Goal: Task Accomplishment & Management: Complete application form

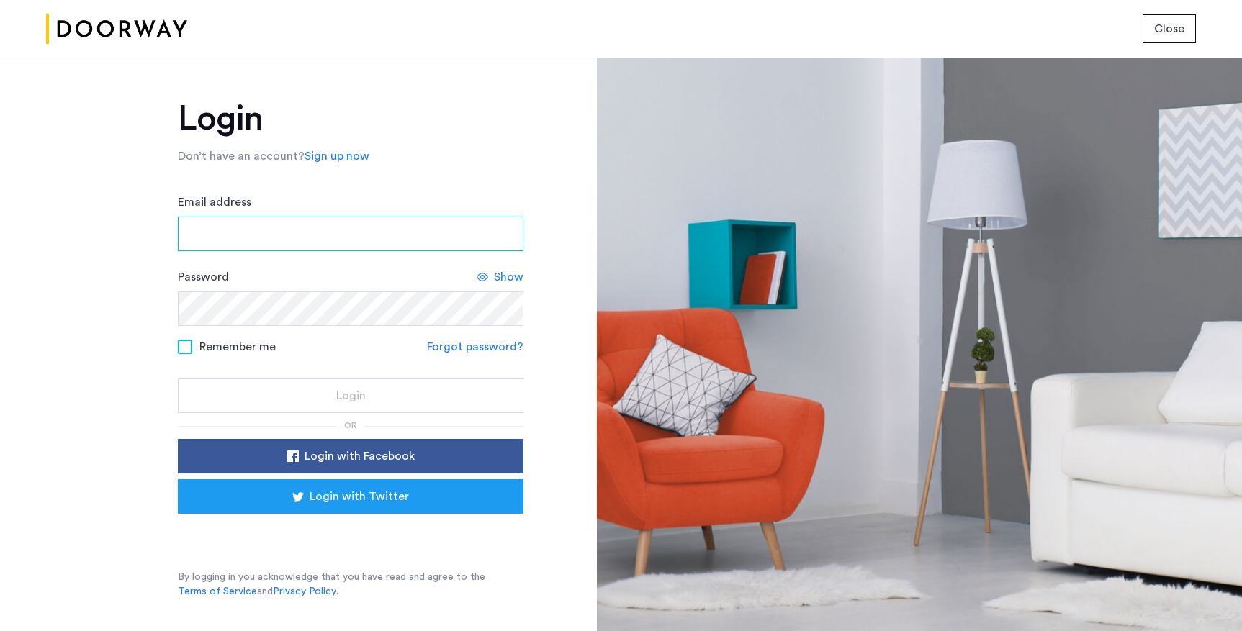
click at [315, 228] on input "Email address" at bounding box center [351, 234] width 346 height 35
type input "**********"
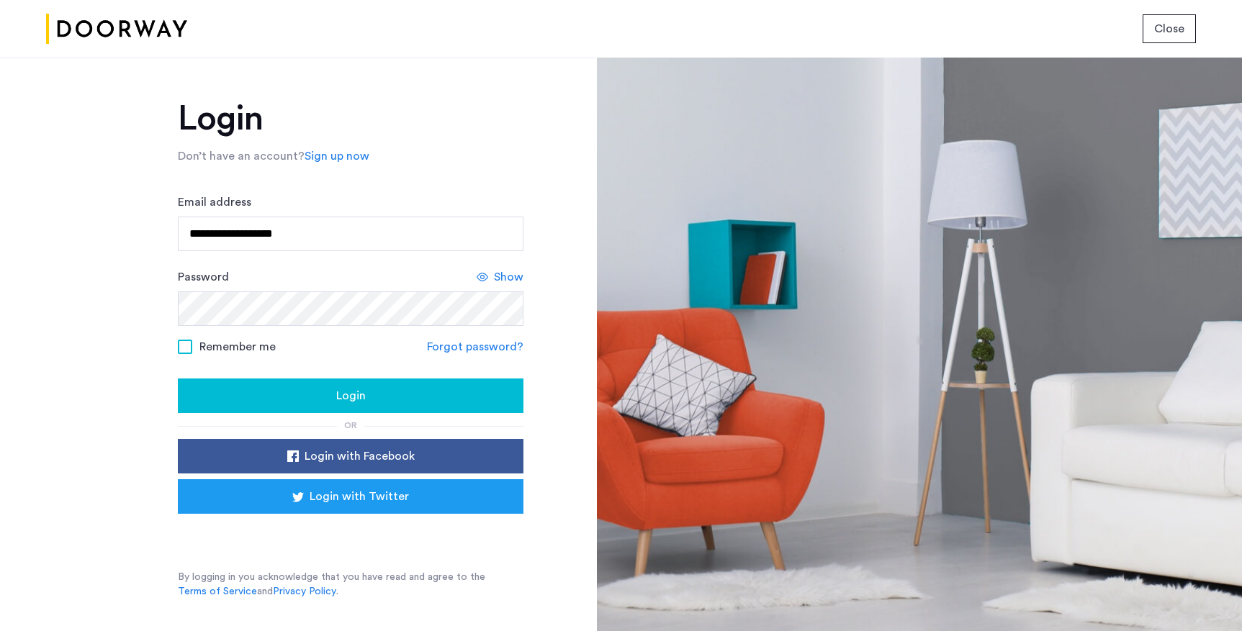
click at [183, 348] on span at bounding box center [185, 347] width 14 height 14
click at [337, 397] on span "Login" at bounding box center [351, 395] width 30 height 17
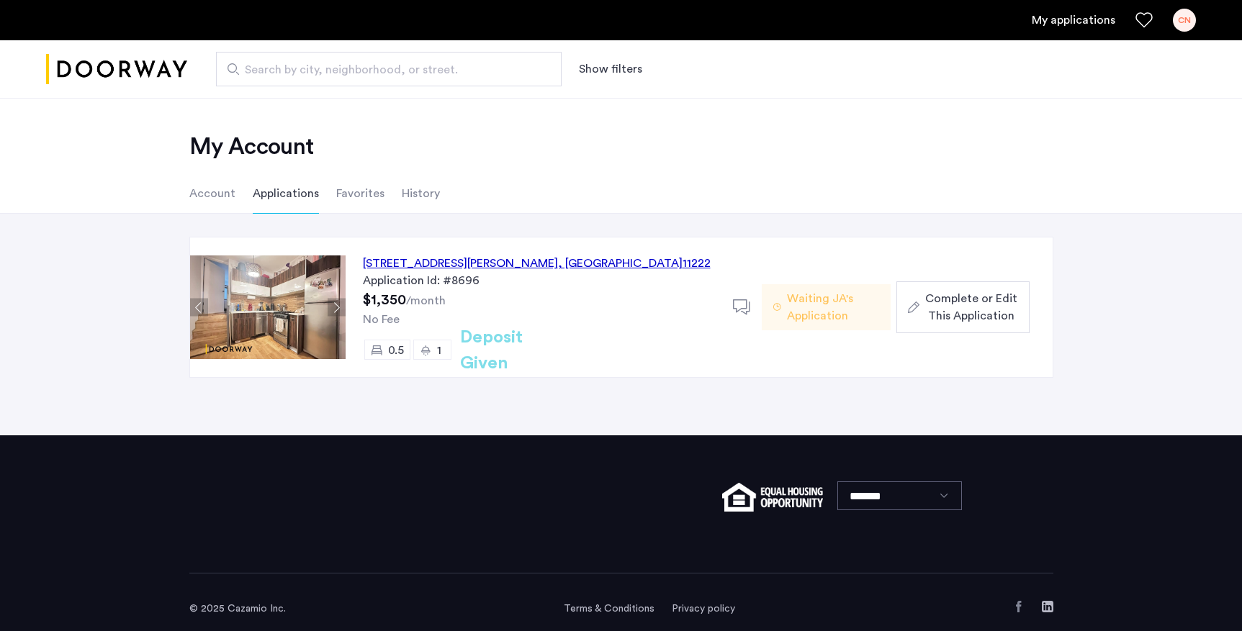
click at [948, 298] on span "Complete or Edit This Application" at bounding box center [971, 307] width 92 height 35
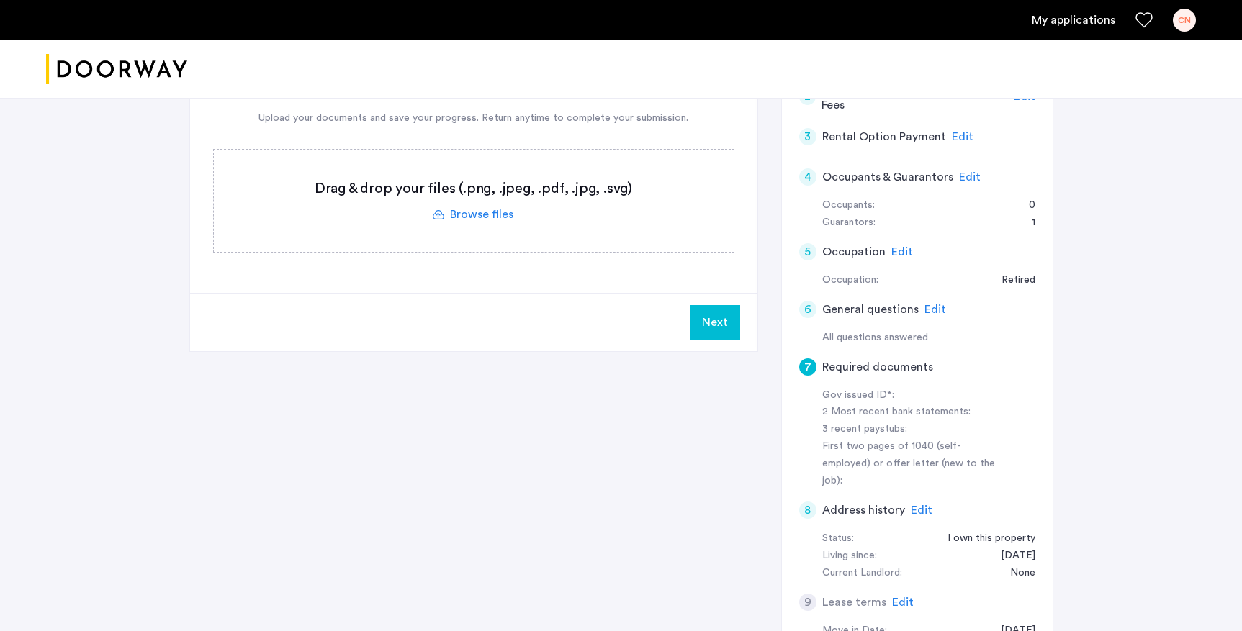
scroll to position [251, 0]
click at [933, 308] on span "Edit" at bounding box center [936, 308] width 22 height 12
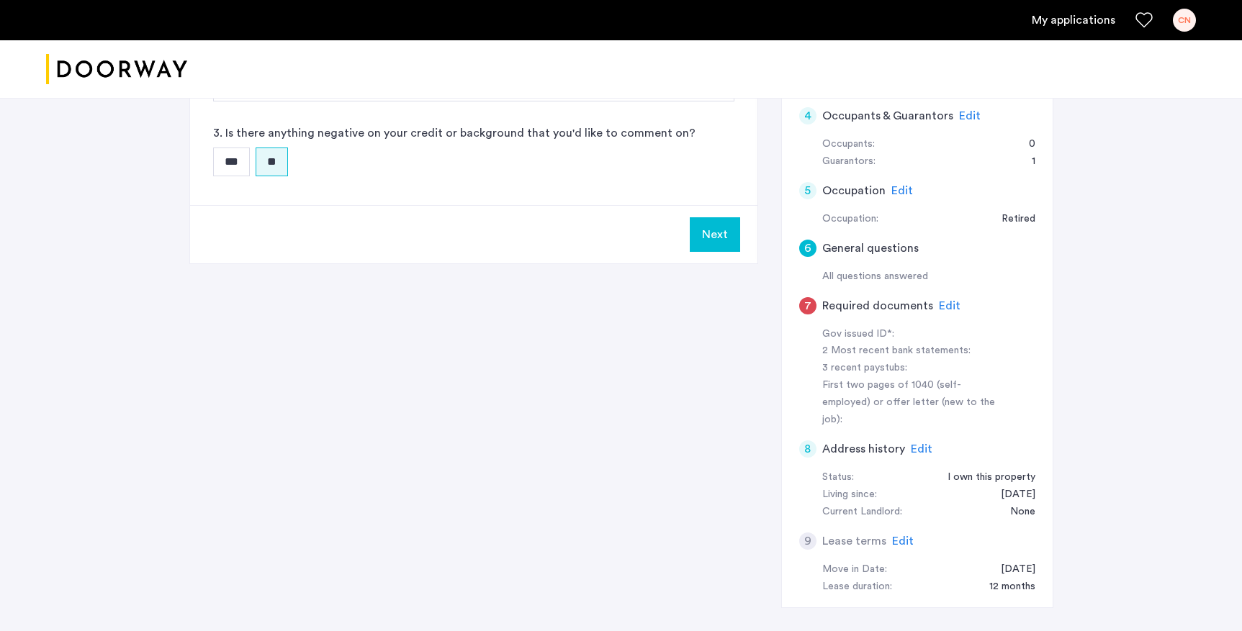
scroll to position [323, 0]
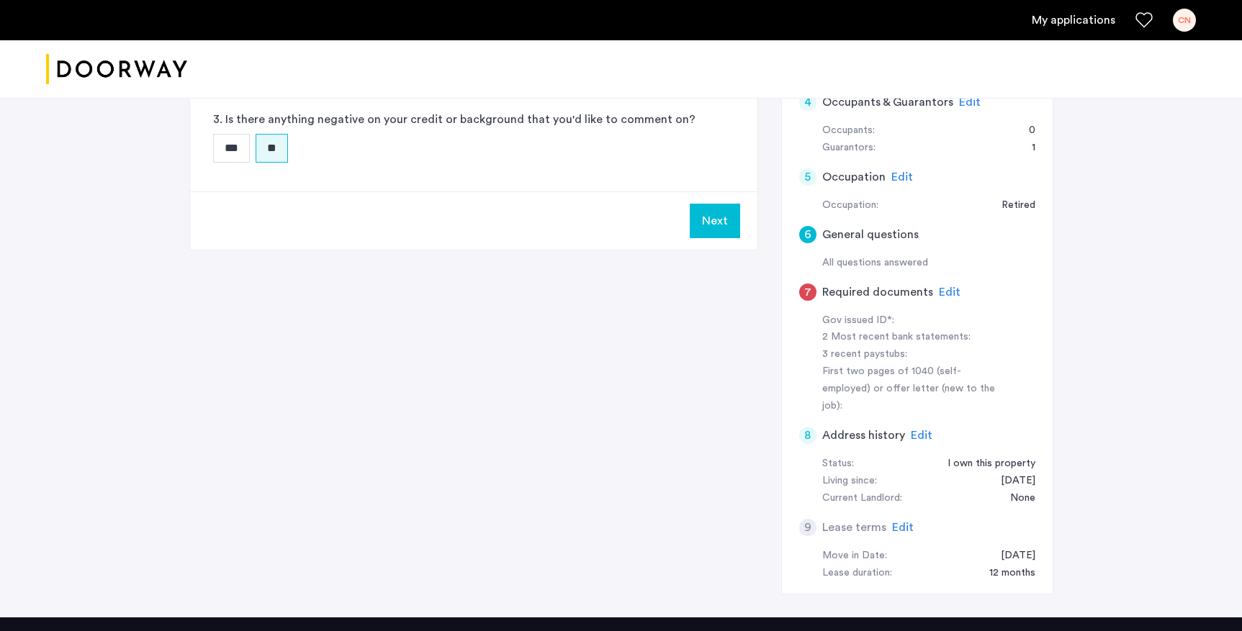
click at [941, 293] on span "Edit" at bounding box center [950, 293] width 22 height 12
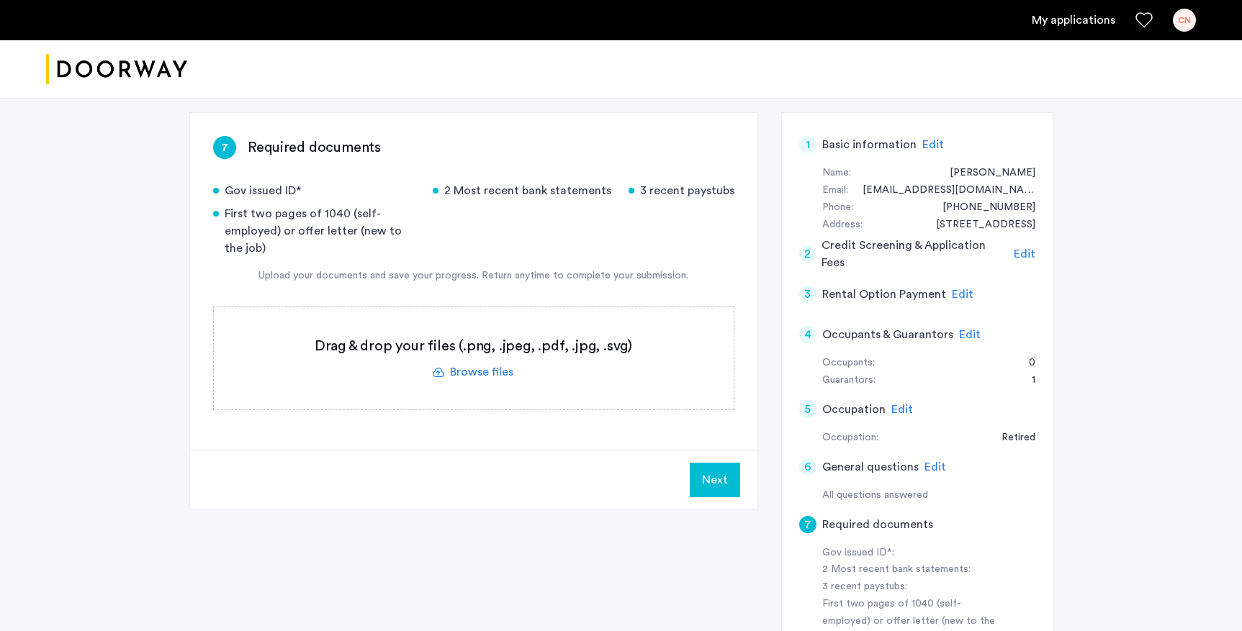
scroll to position [0, 0]
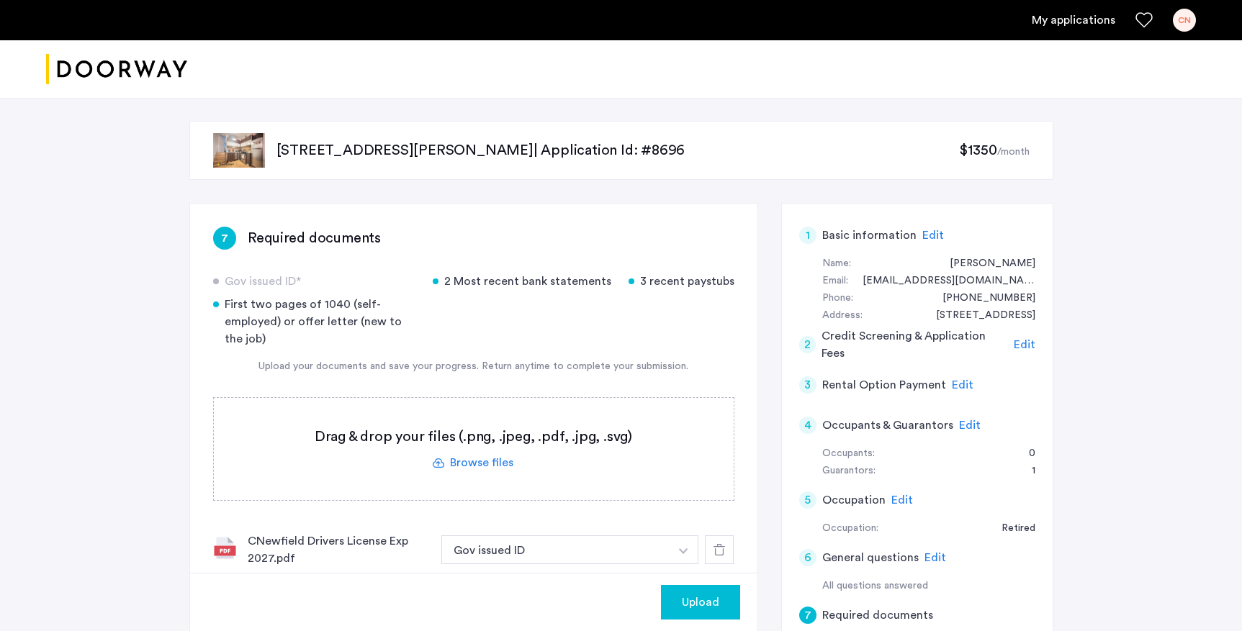
click at [691, 608] on span "Upload" at bounding box center [700, 602] width 37 height 17
click at [682, 554] on img "button" at bounding box center [683, 552] width 9 height 6
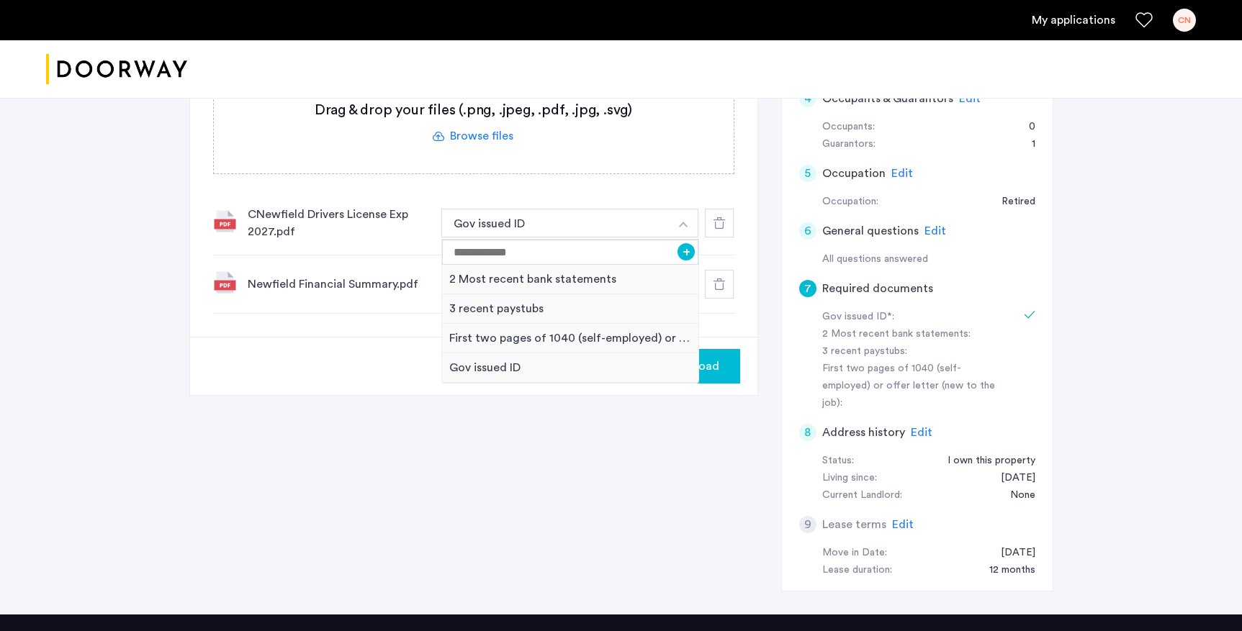
scroll to position [351, 0]
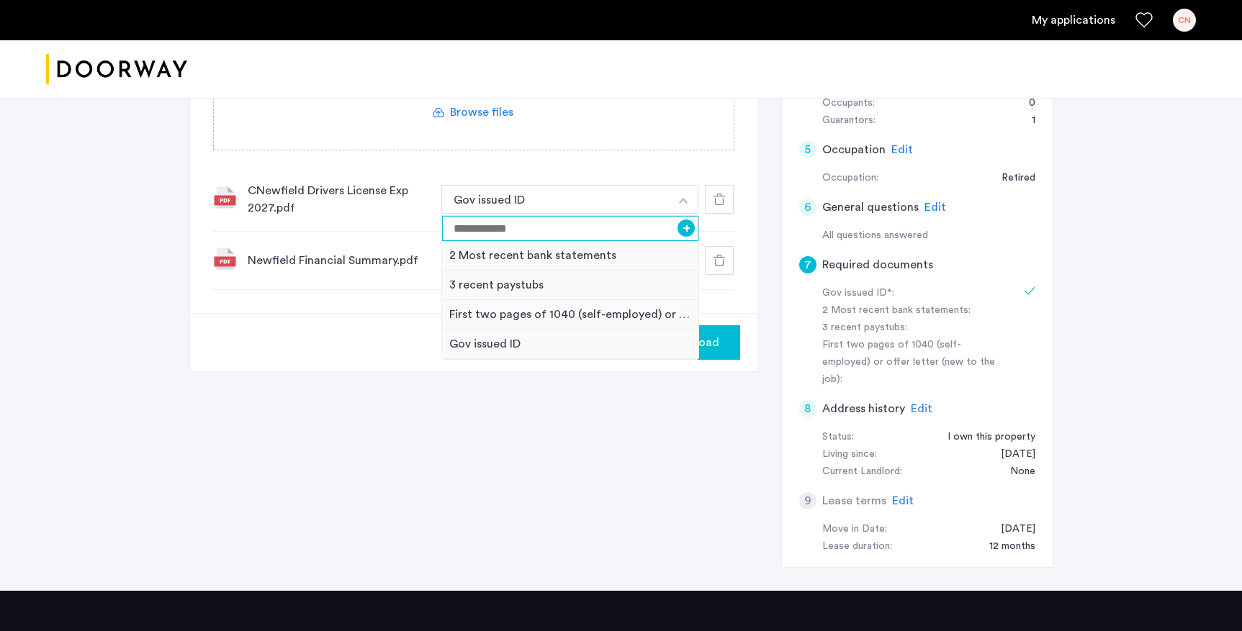
click at [474, 223] on input at bounding box center [570, 228] width 257 height 25
type input "**********"
click at [517, 418] on div "**********" at bounding box center [621, 221] width 864 height 739
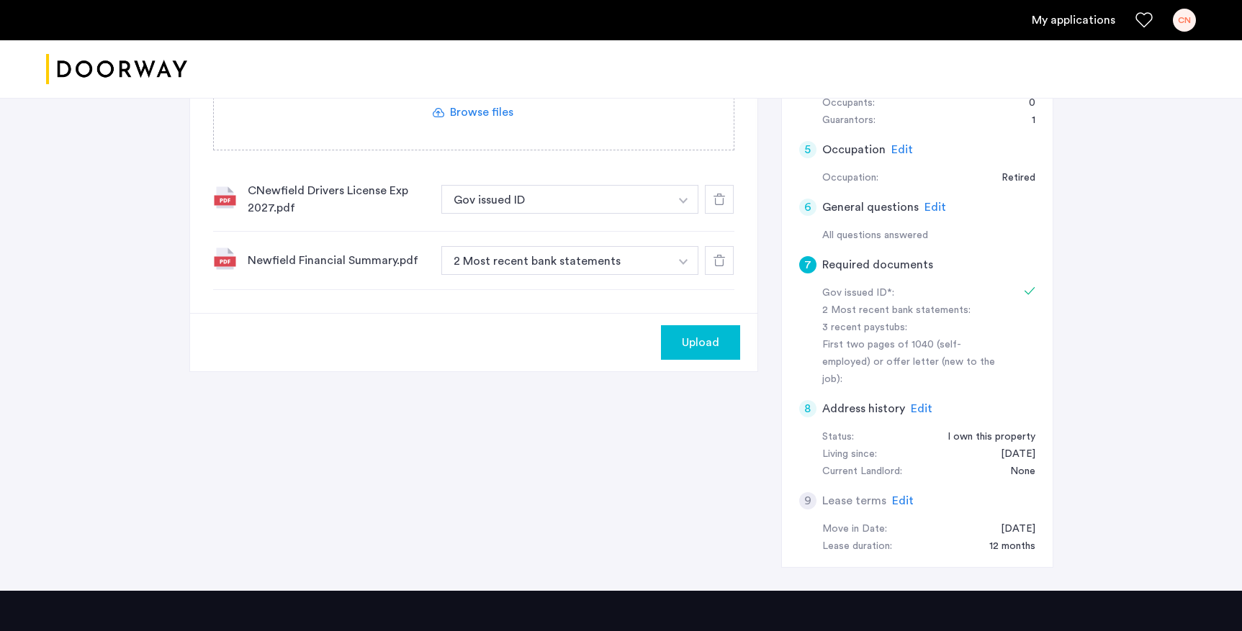
click at [681, 204] on img "button" at bounding box center [683, 201] width 9 height 6
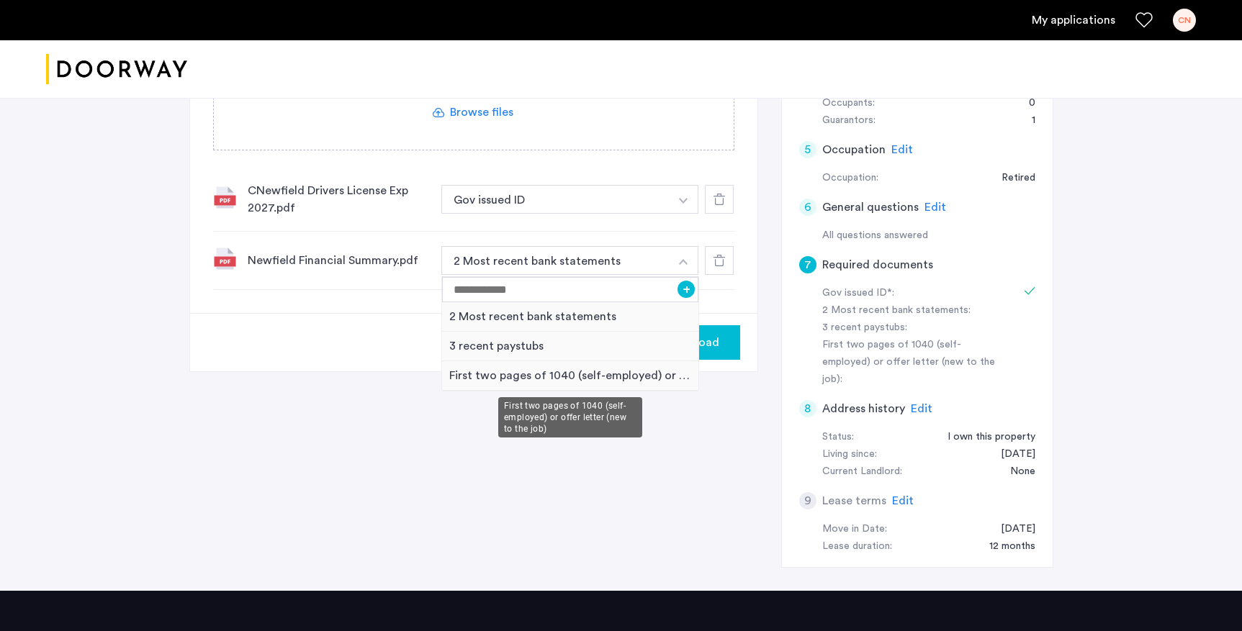
click at [567, 432] on div "First two pages of 1040 (self-employed) or offer letter (new to the job)" at bounding box center [570, 417] width 144 height 40
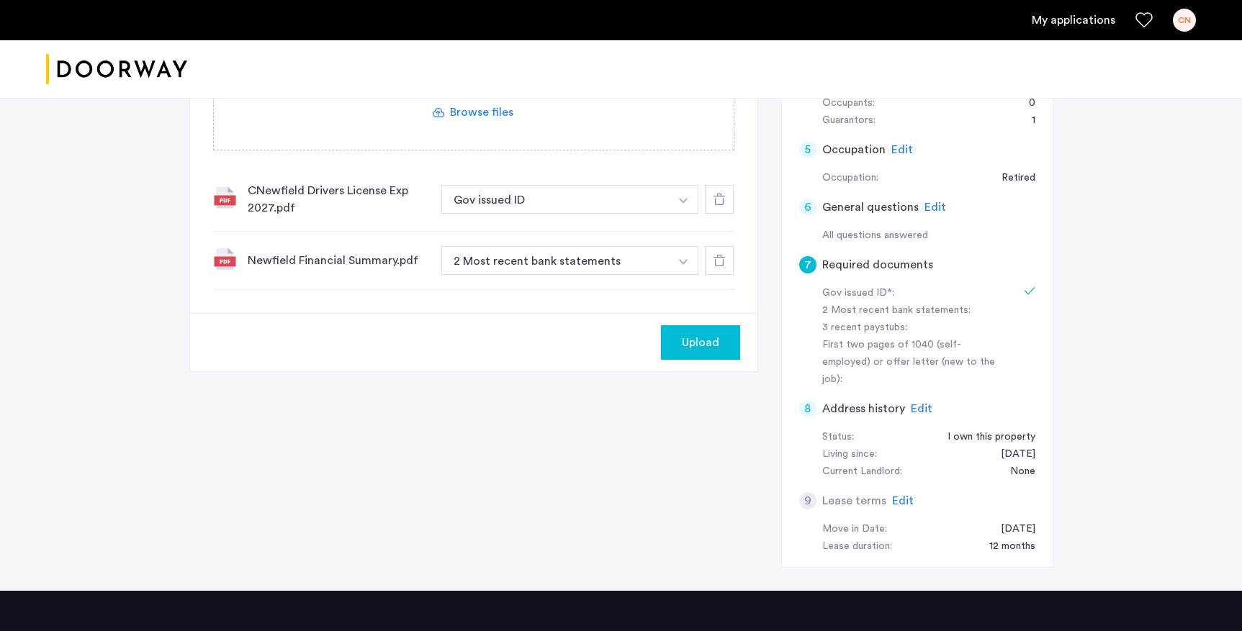
click at [703, 346] on span "Upload" at bounding box center [700, 342] width 37 height 17
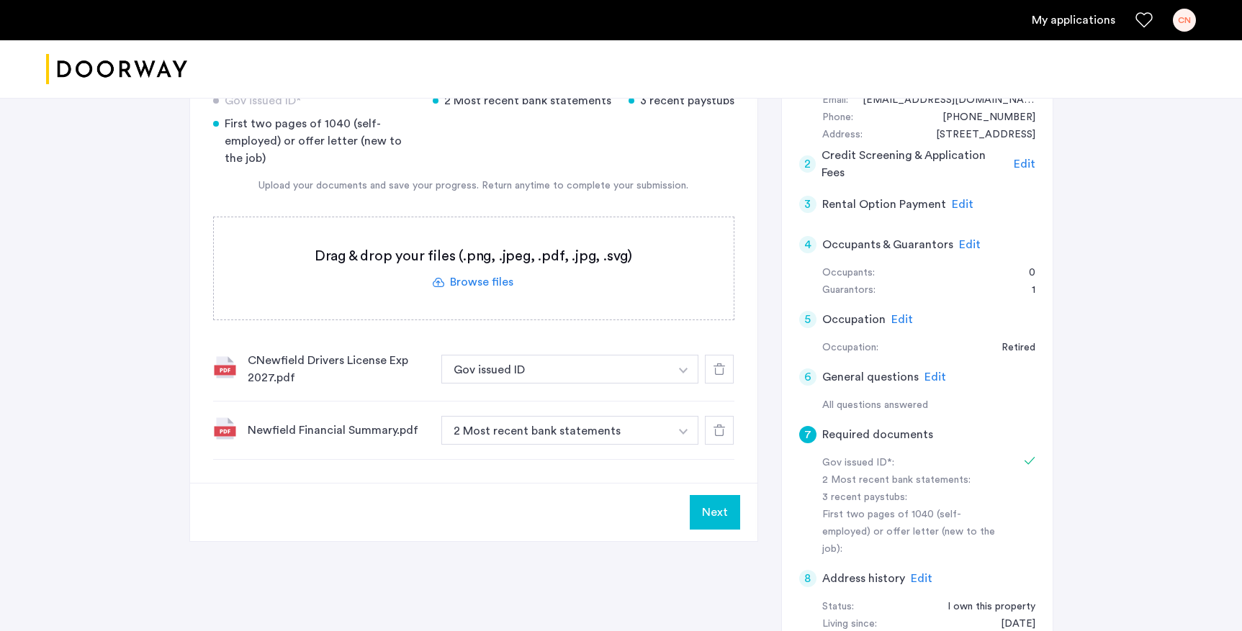
scroll to position [140, 0]
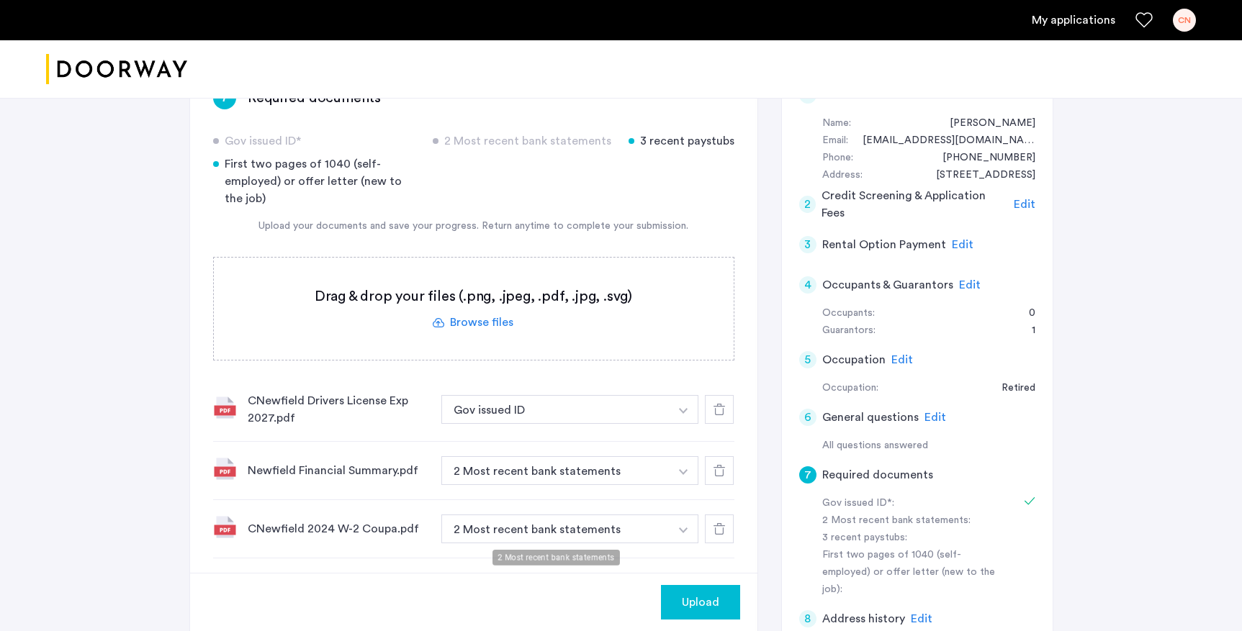
click at [522, 485] on button "2 Most recent bank statements" at bounding box center [555, 471] width 229 height 29
click at [685, 414] on img "button" at bounding box center [683, 411] width 9 height 6
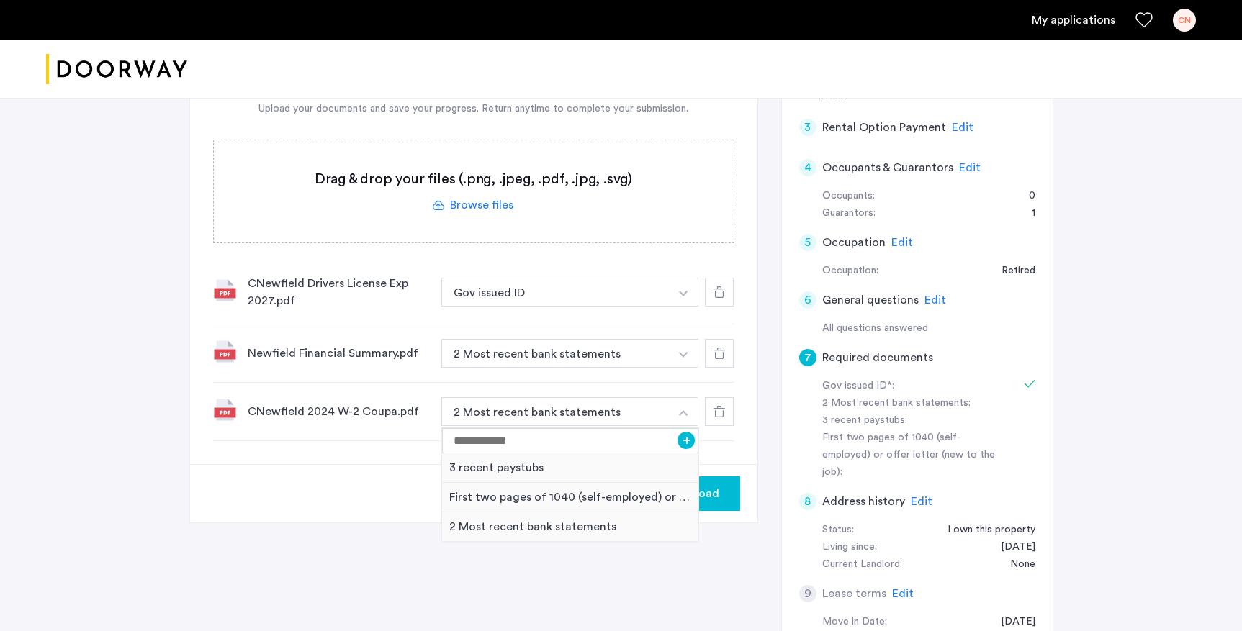
scroll to position [260, 0]
click at [501, 470] on div "3 recent paystubs" at bounding box center [570, 466] width 257 height 30
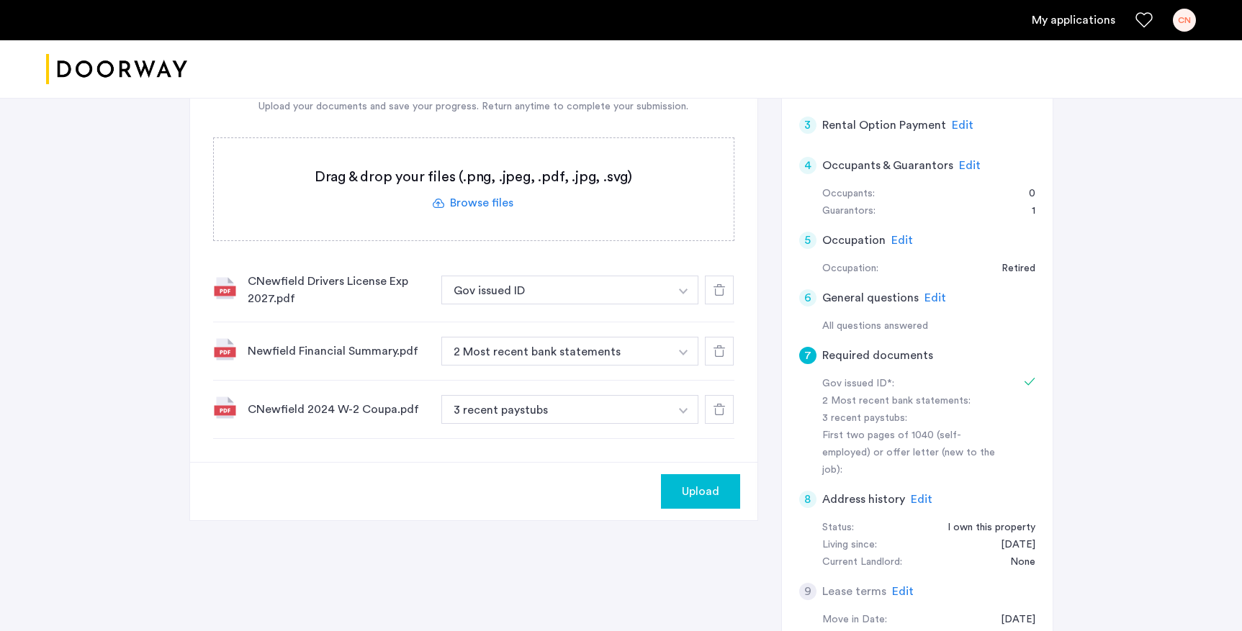
click at [691, 501] on button "Upload" at bounding box center [700, 492] width 79 height 35
click at [712, 487] on button "Next" at bounding box center [715, 492] width 50 height 35
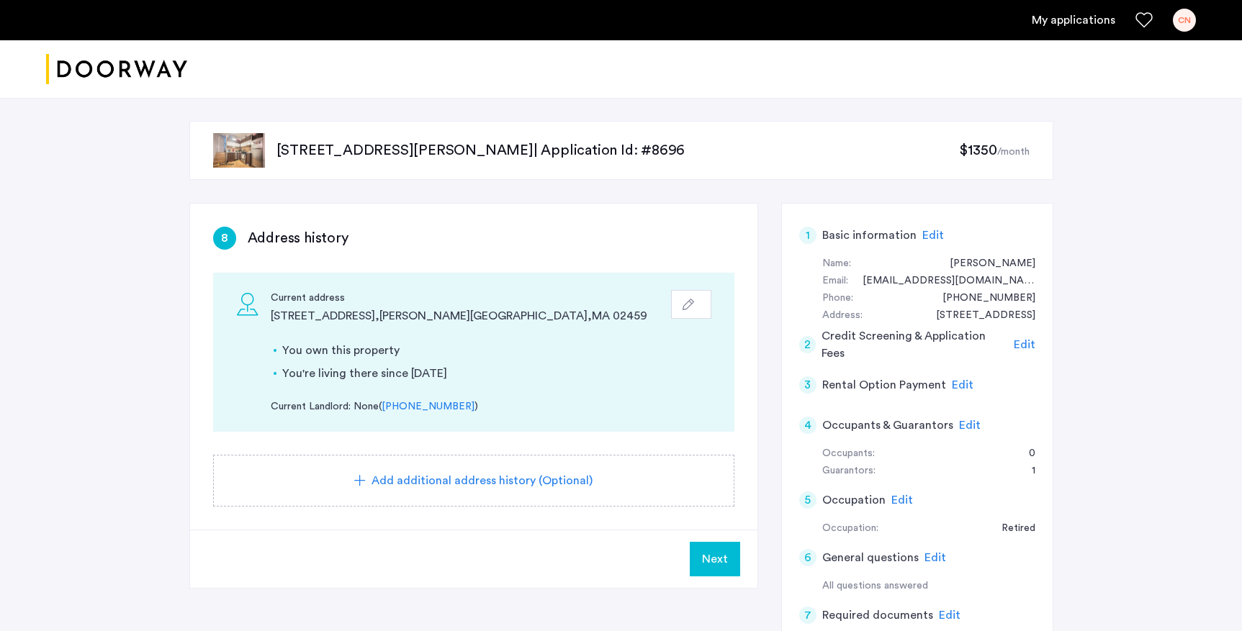
click at [711, 552] on span "Next" at bounding box center [715, 559] width 26 height 17
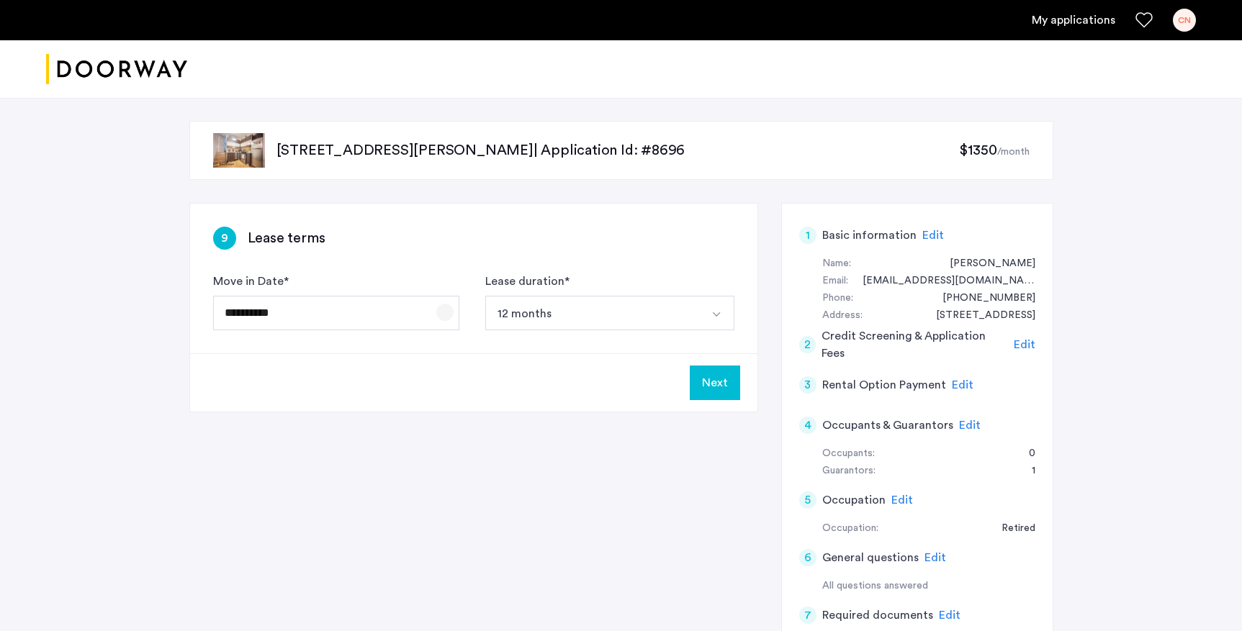
click at [447, 312] on span "Open calendar" at bounding box center [445, 312] width 35 height 35
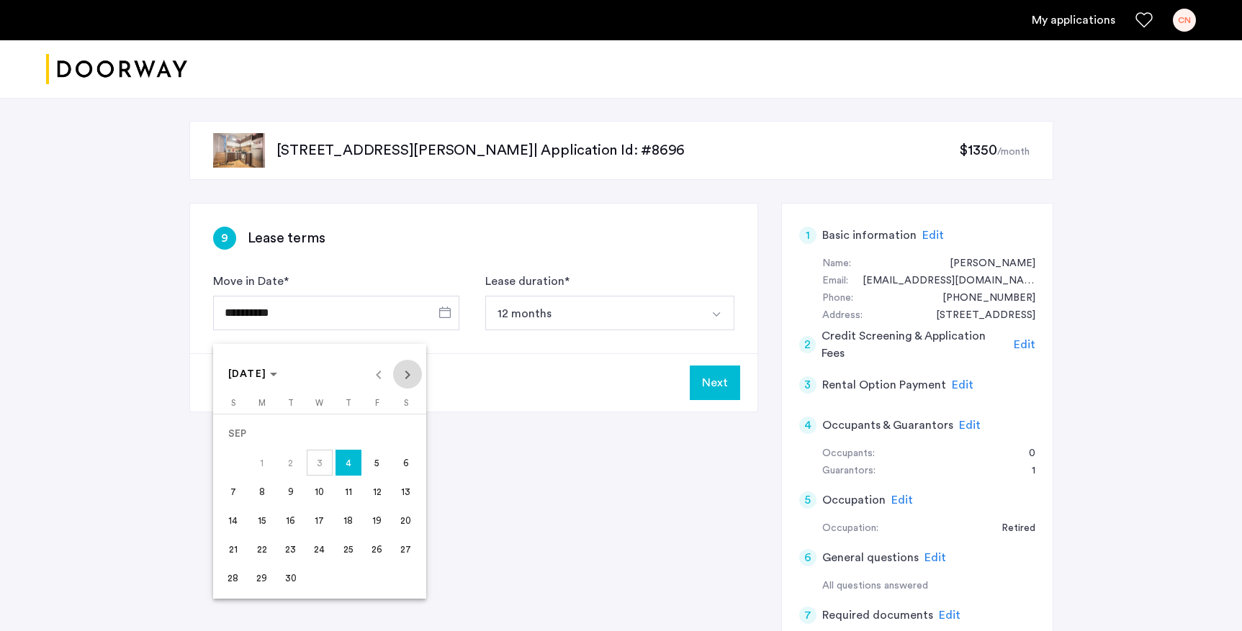
click at [406, 378] on span "Next month" at bounding box center [407, 374] width 29 height 29
click at [321, 433] on span "1" at bounding box center [320, 434] width 26 height 26
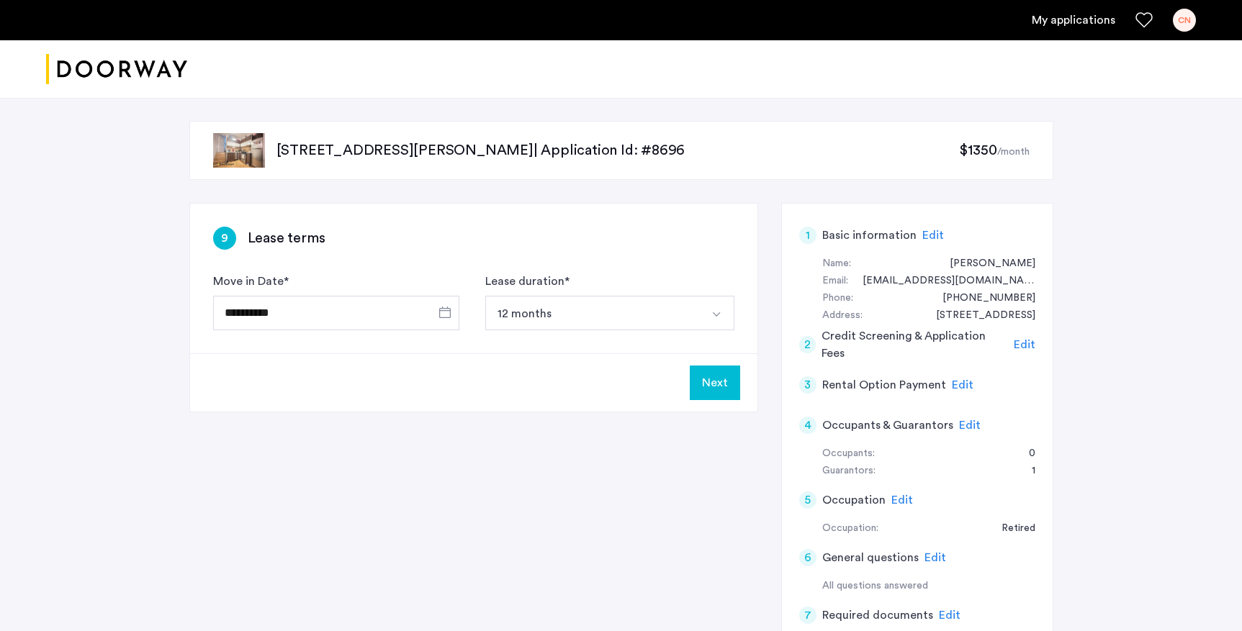
type input "**********"
click at [725, 390] on button "Next" at bounding box center [715, 383] width 50 height 35
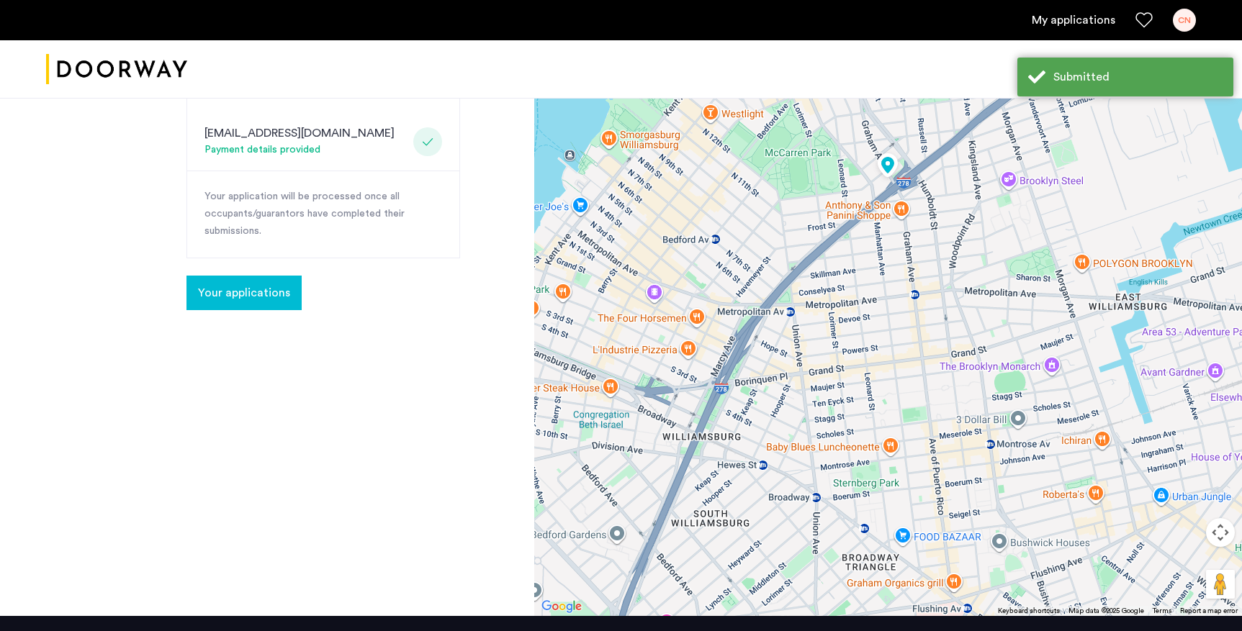
scroll to position [346, 0]
